Goal: Check status: Check status

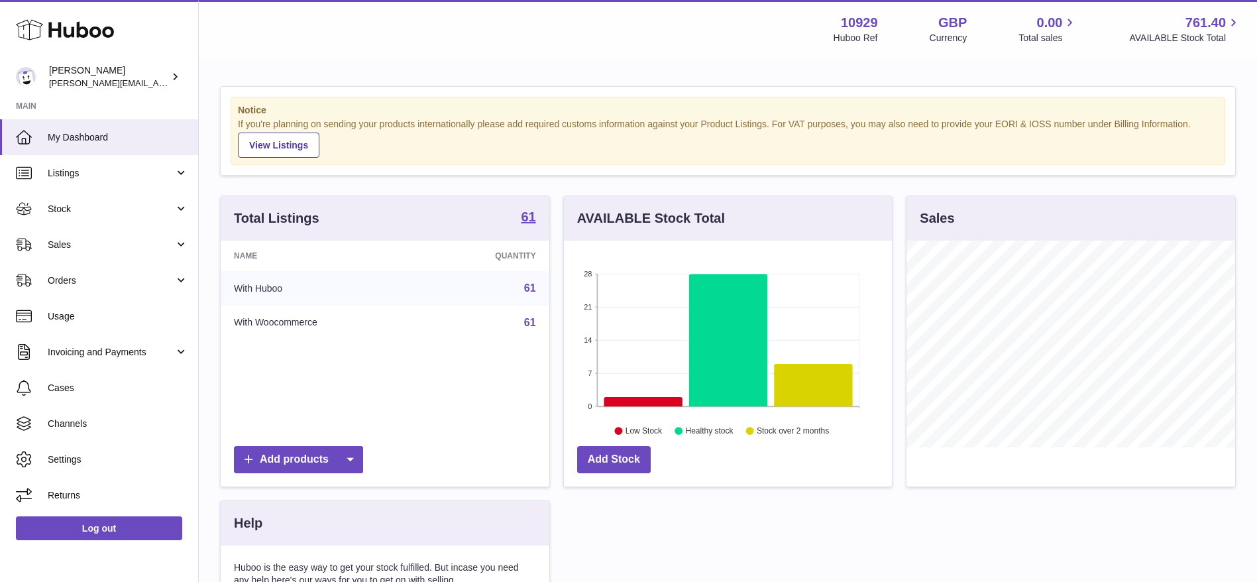
click at [124, 210] on span "Stock" at bounding box center [111, 209] width 127 height 13
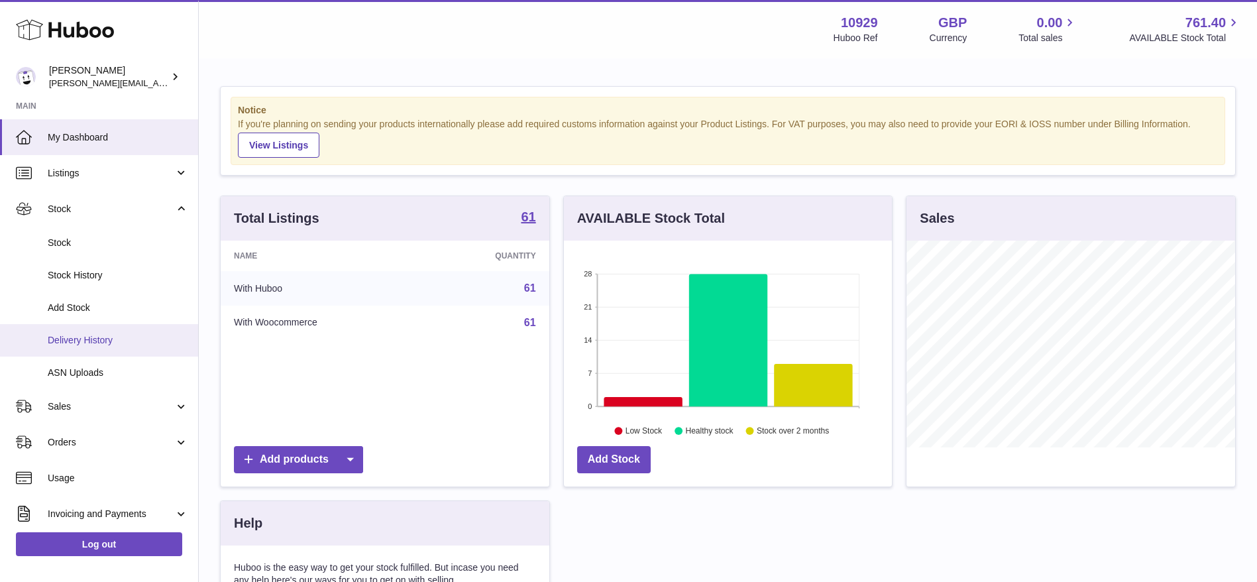
click at [56, 335] on span "Delivery History" at bounding box center [118, 340] width 140 height 13
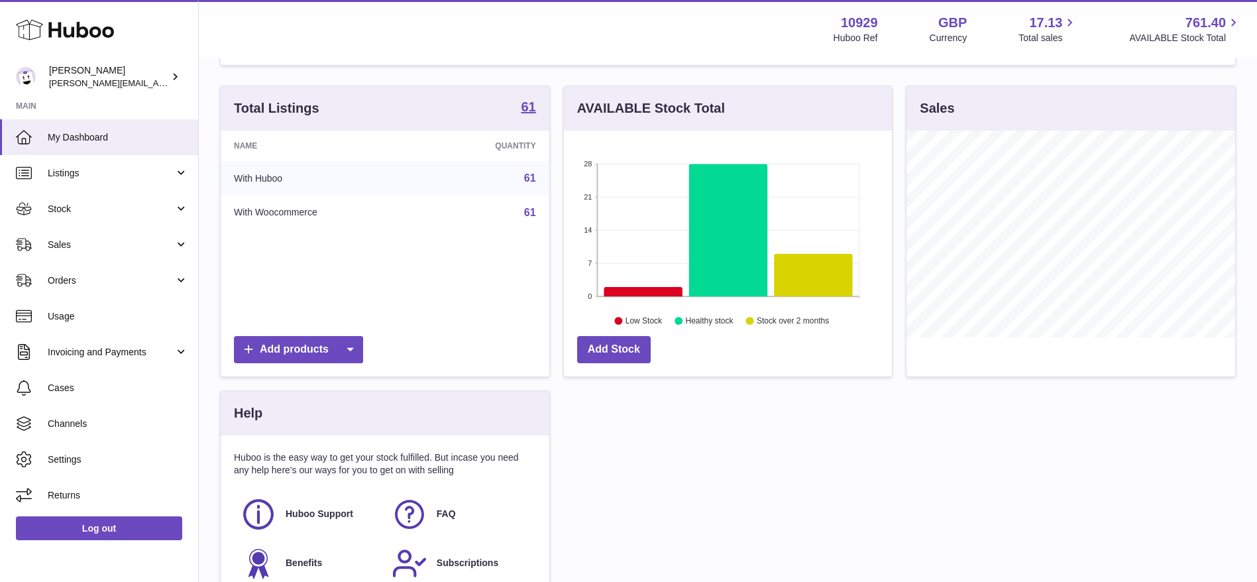
scroll to position [9, 0]
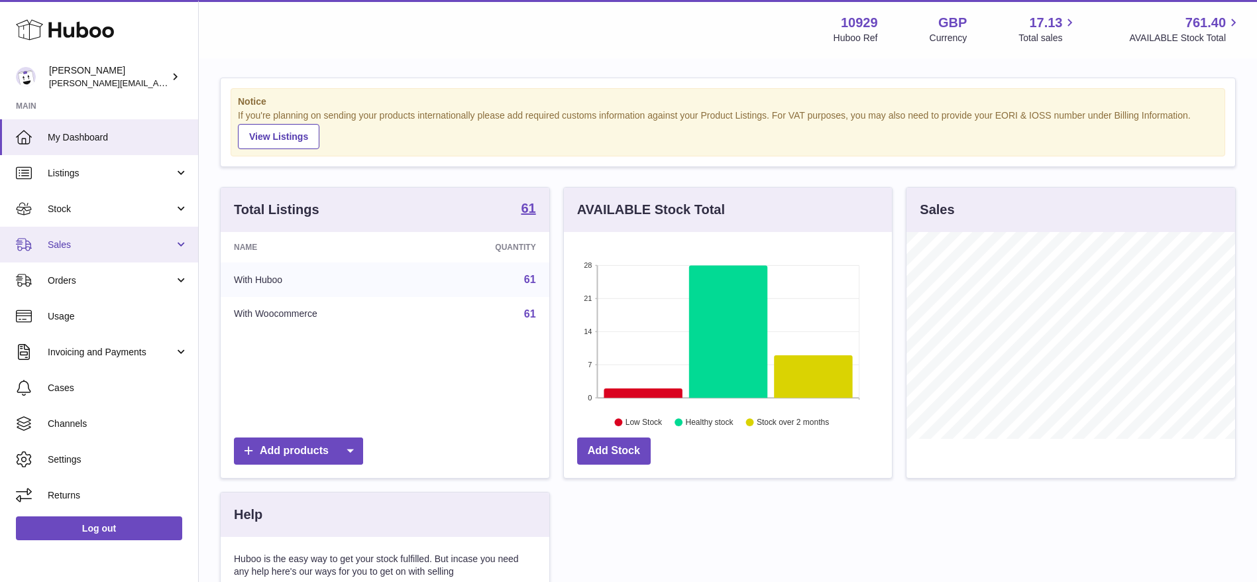
click at [46, 253] on link "Sales" at bounding box center [99, 245] width 198 height 36
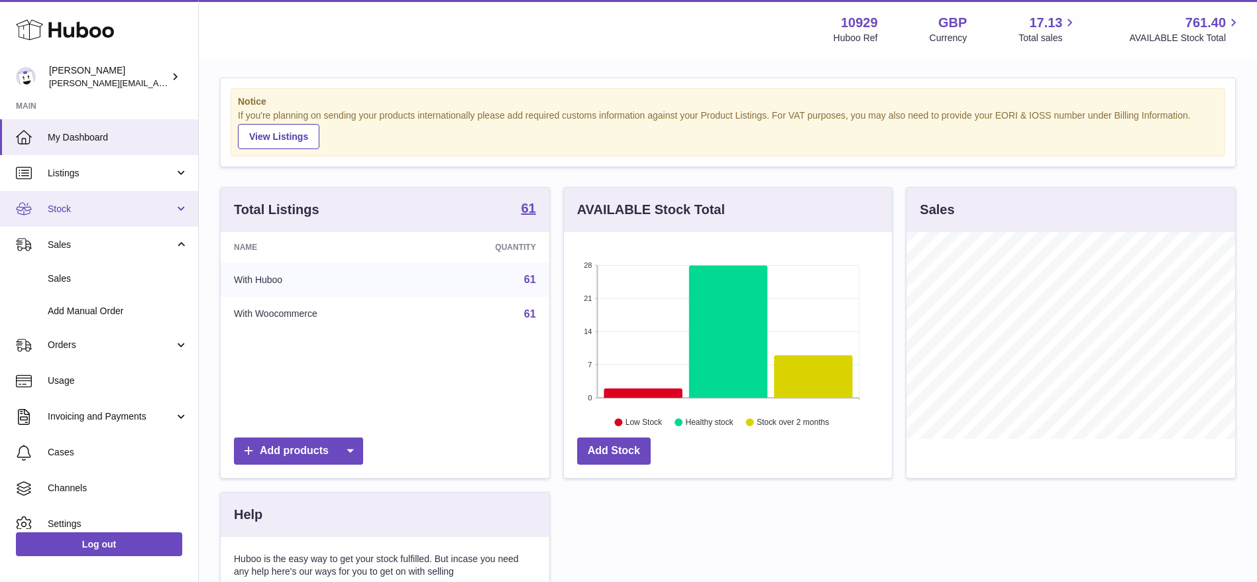
click at [47, 215] on link "Stock" at bounding box center [99, 209] width 198 height 36
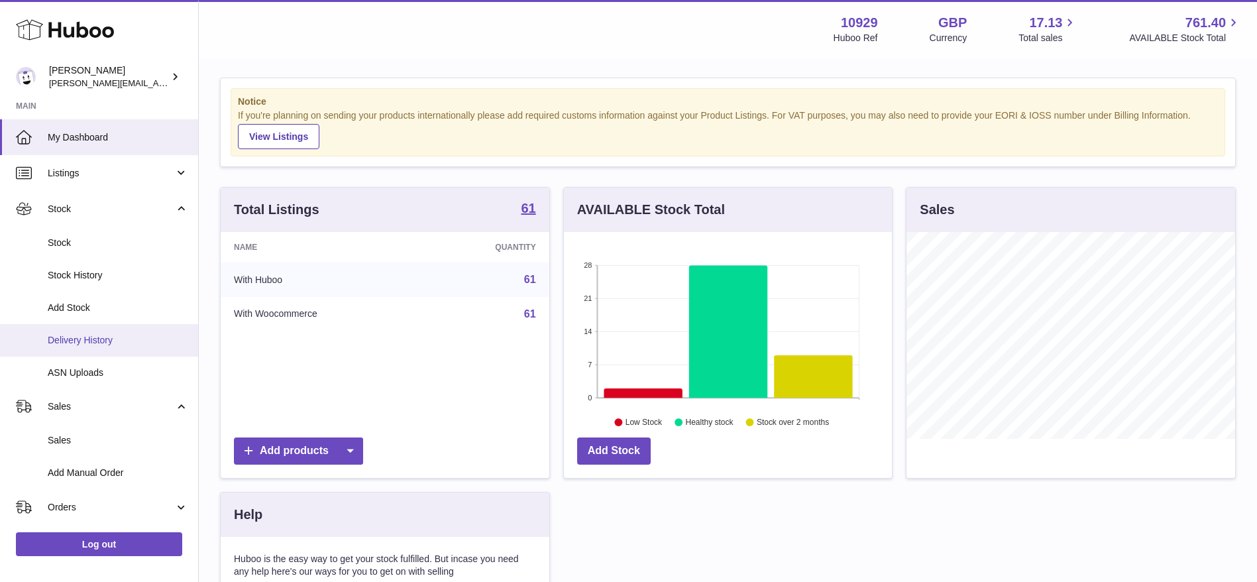
click at [46, 334] on link "Delivery History" at bounding box center [99, 340] width 198 height 32
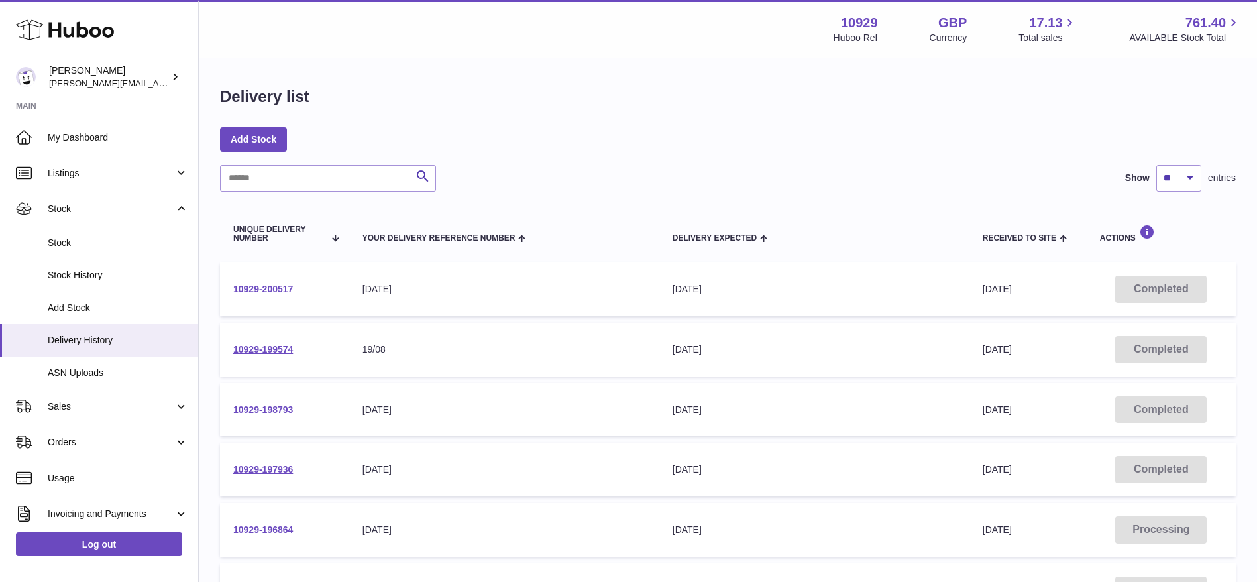
click at [254, 292] on link "10929-200517" at bounding box center [263, 289] width 60 height 11
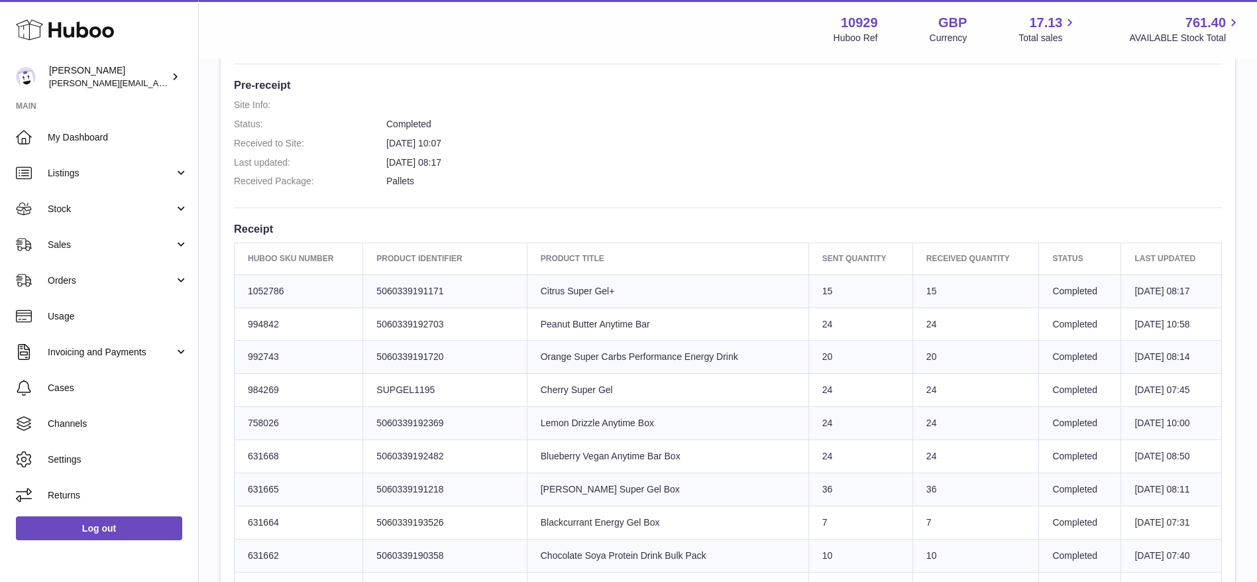
scroll to position [327, 0]
click at [87, 253] on link "Sales" at bounding box center [99, 245] width 198 height 36
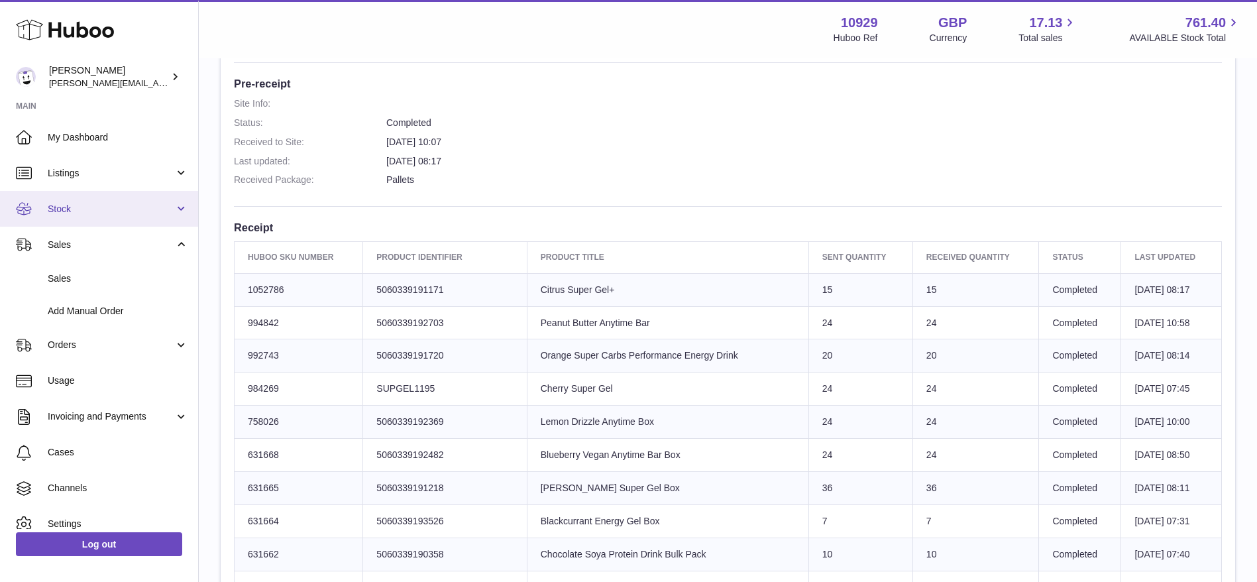
click at [72, 208] on span "Stock" at bounding box center [111, 209] width 127 height 13
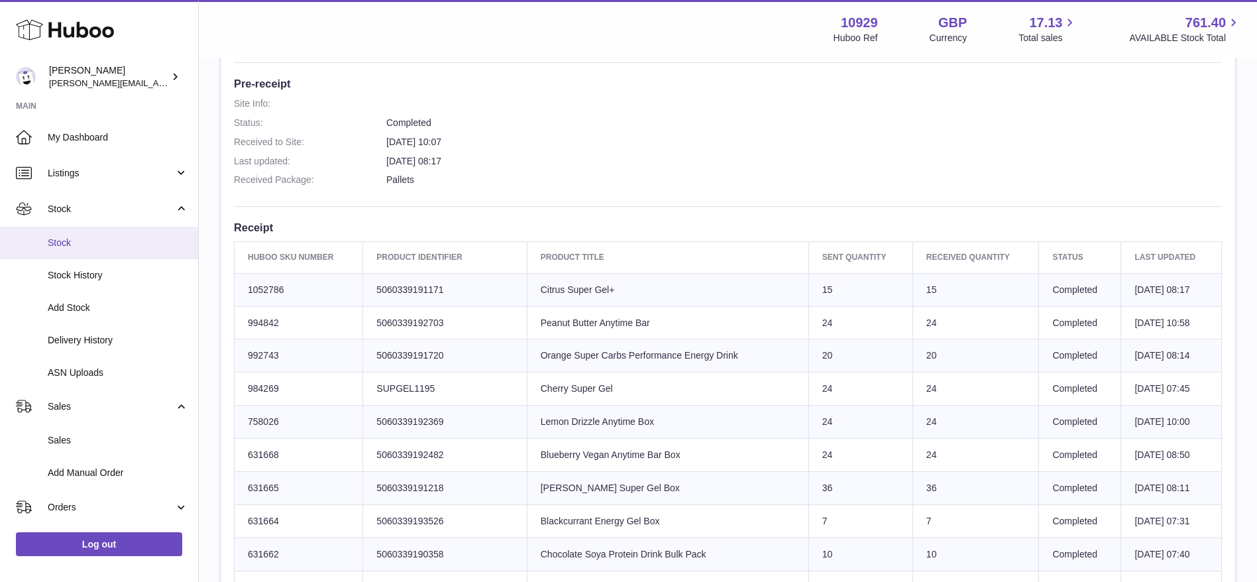
click at [66, 244] on span "Stock" at bounding box center [118, 243] width 140 height 13
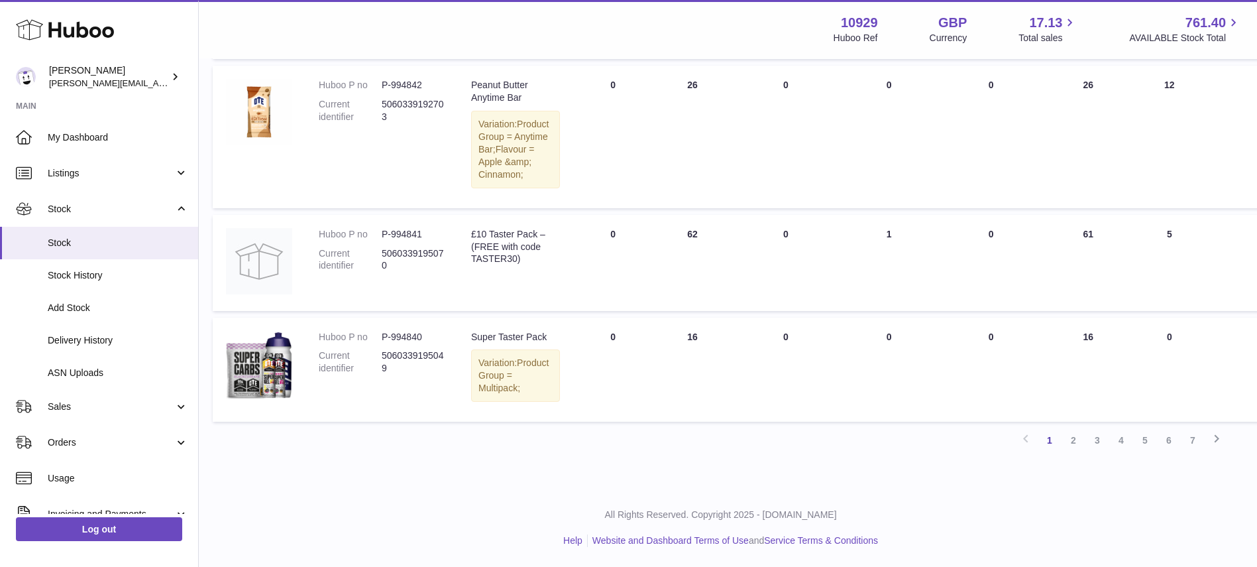
scroll to position [1493, 7]
click at [1074, 452] on link "2" at bounding box center [1074, 440] width 24 height 24
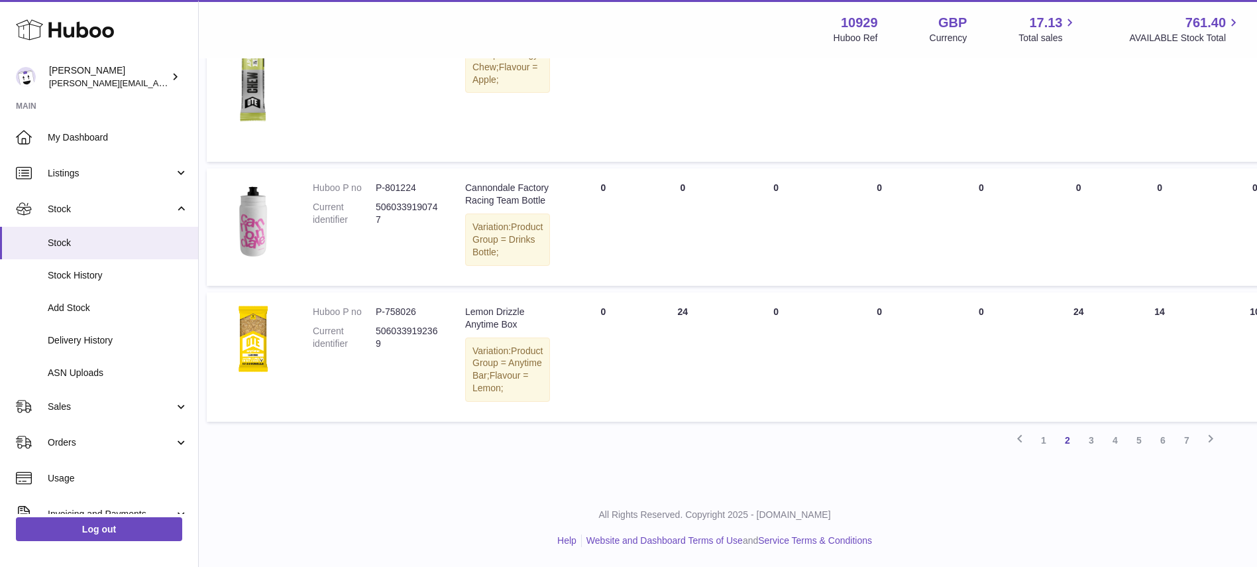
scroll to position [1523, 13]
click at [1089, 440] on link "3" at bounding box center [1091, 440] width 24 height 24
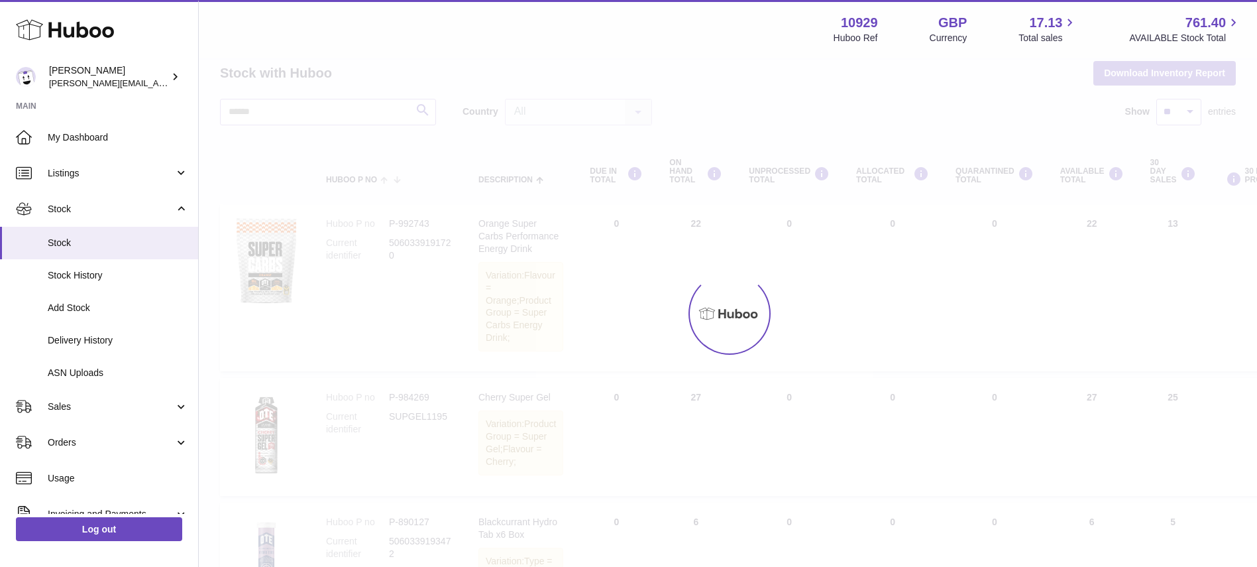
scroll to position [66, 0]
